Goal: Information Seeking & Learning: Find contact information

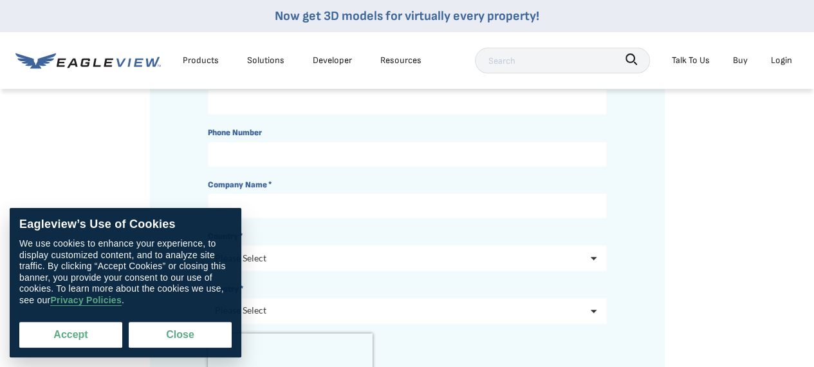
click at [51, 340] on button "Accept" at bounding box center [70, 335] width 103 height 26
checkbox input "true"
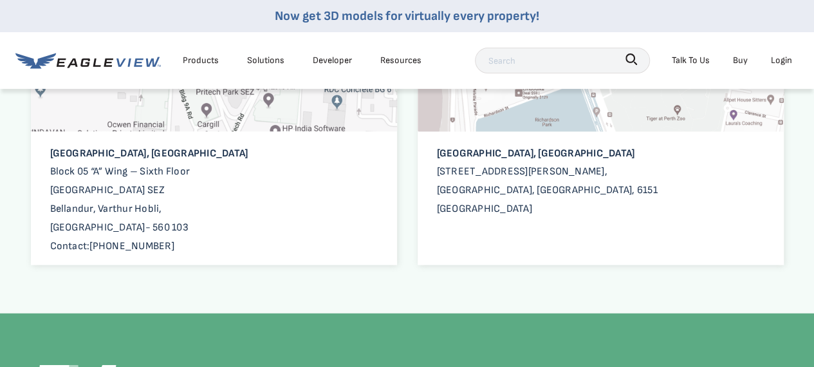
scroll to position [1416, 0]
click at [62, 151] on p "[GEOGRAPHIC_DATA], [GEOGRAPHIC_DATA] Block 05 “A” Wing – [GEOGRAPHIC_DATA]- 560…" at bounding box center [214, 199] width 366 height 111
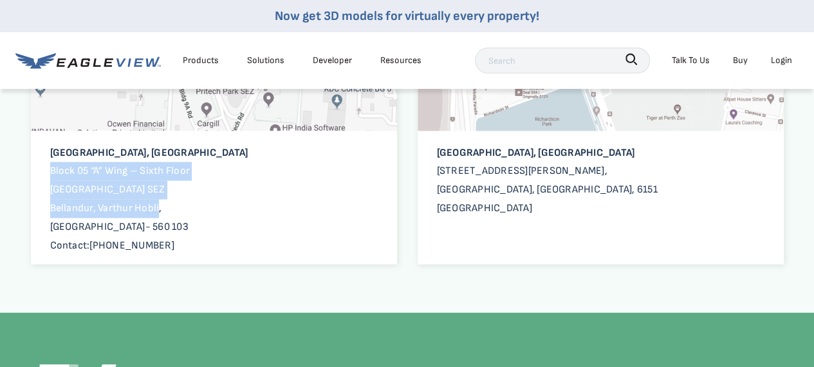
drag, startPoint x: 62, startPoint y: 151, endPoint x: 145, endPoint y: 190, distance: 92.1
click at [145, 190] on p "[GEOGRAPHIC_DATA], [GEOGRAPHIC_DATA] Block 05 “A” Wing – [GEOGRAPHIC_DATA]- 560…" at bounding box center [214, 199] width 366 height 111
copy p "Block 05 “A” Wing – [GEOGRAPHIC_DATA], [GEOGRAPHIC_DATA] Hobli"
copy p "Block 05 “A” Wing – [GEOGRAPHIC_DATA], [GEOGRAPHIC_DATA]- 560 103"
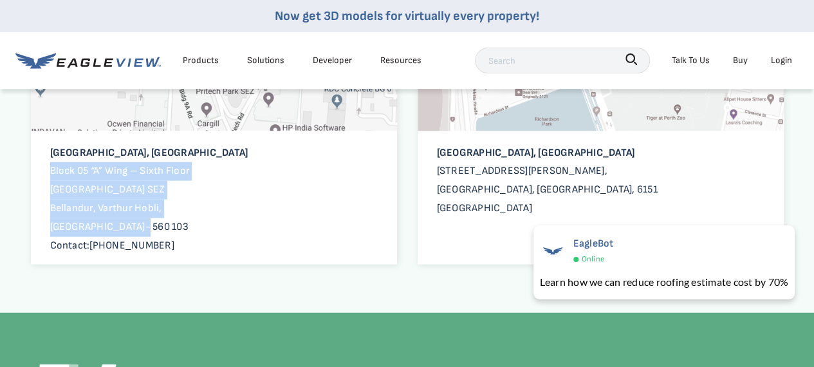
copy link "[PHONE_NUMBER]"
